Goal: Transaction & Acquisition: Purchase product/service

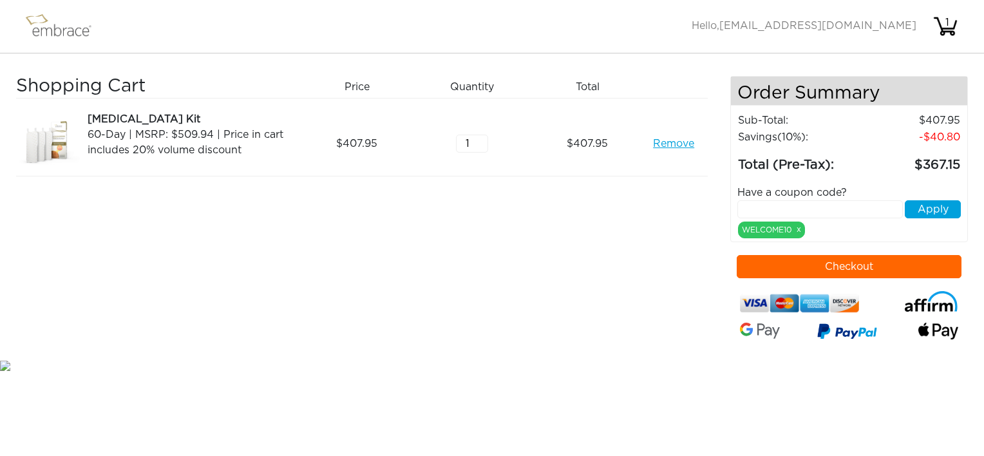
click at [765, 205] on input "text" at bounding box center [819, 209] width 165 height 18
type input "TUCKORTREAT"
click at [923, 212] on button "Apply" at bounding box center [933, 209] width 56 height 18
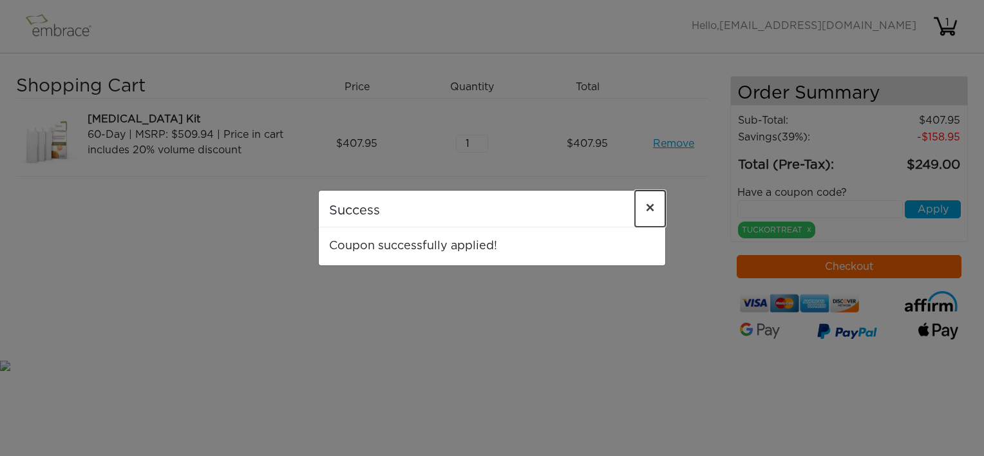
click at [652, 205] on span "×" at bounding box center [650, 208] width 10 height 15
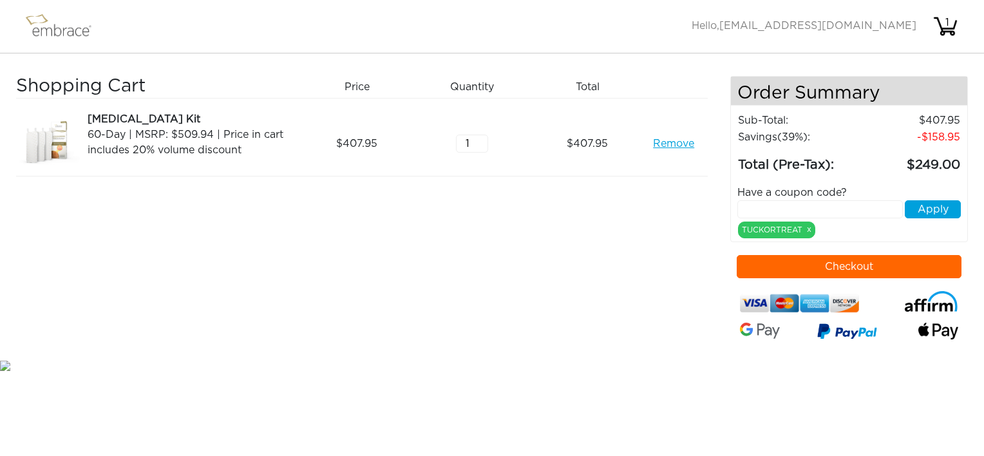
click at [662, 143] on link "Remove" at bounding box center [673, 143] width 41 height 15
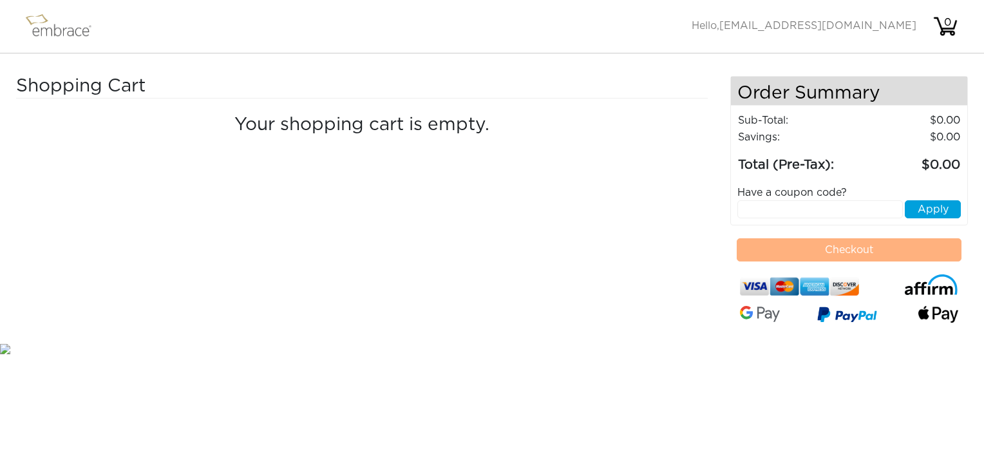
click at [61, 26] on img at bounding box center [65, 26] width 84 height 32
click at [51, 31] on img at bounding box center [65, 26] width 84 height 32
